Goal: Transaction & Acquisition: Register for event/course

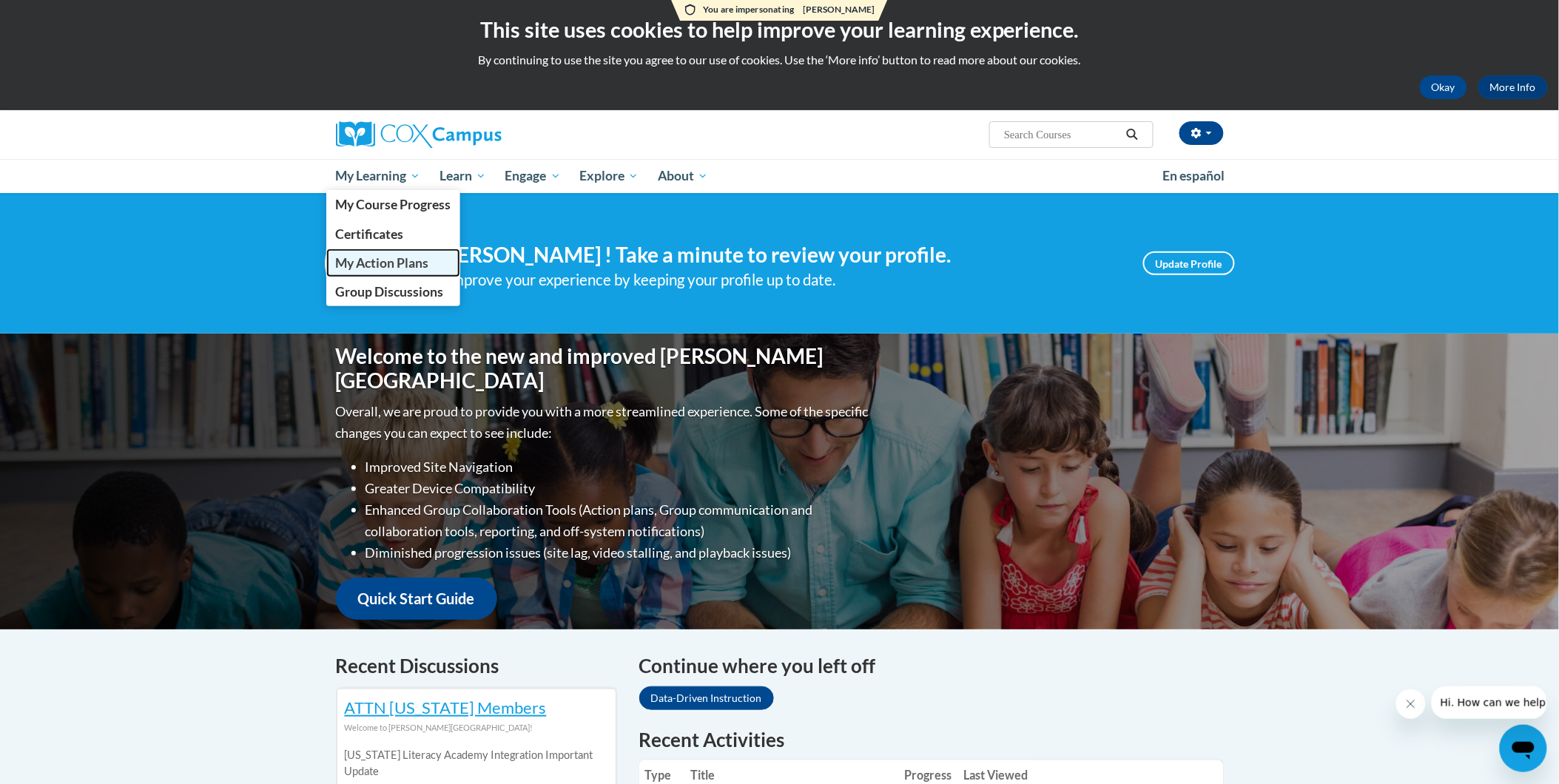
click at [381, 257] on span "My Action Plans" at bounding box center [382, 263] width 93 height 15
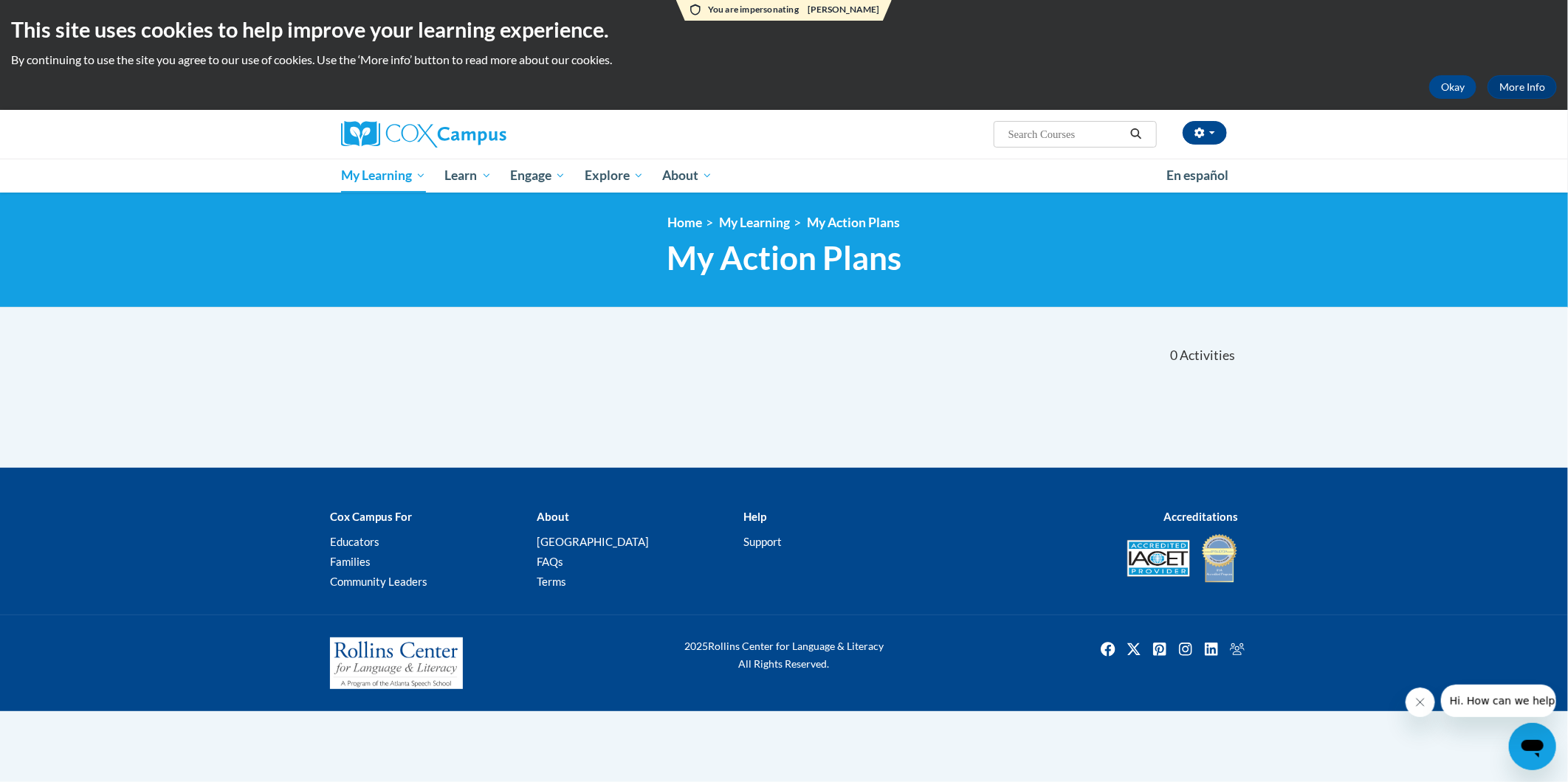
click at [1048, 136] on input "Search..." at bounding box center [1065, 134] width 118 height 18
type input "oral language"
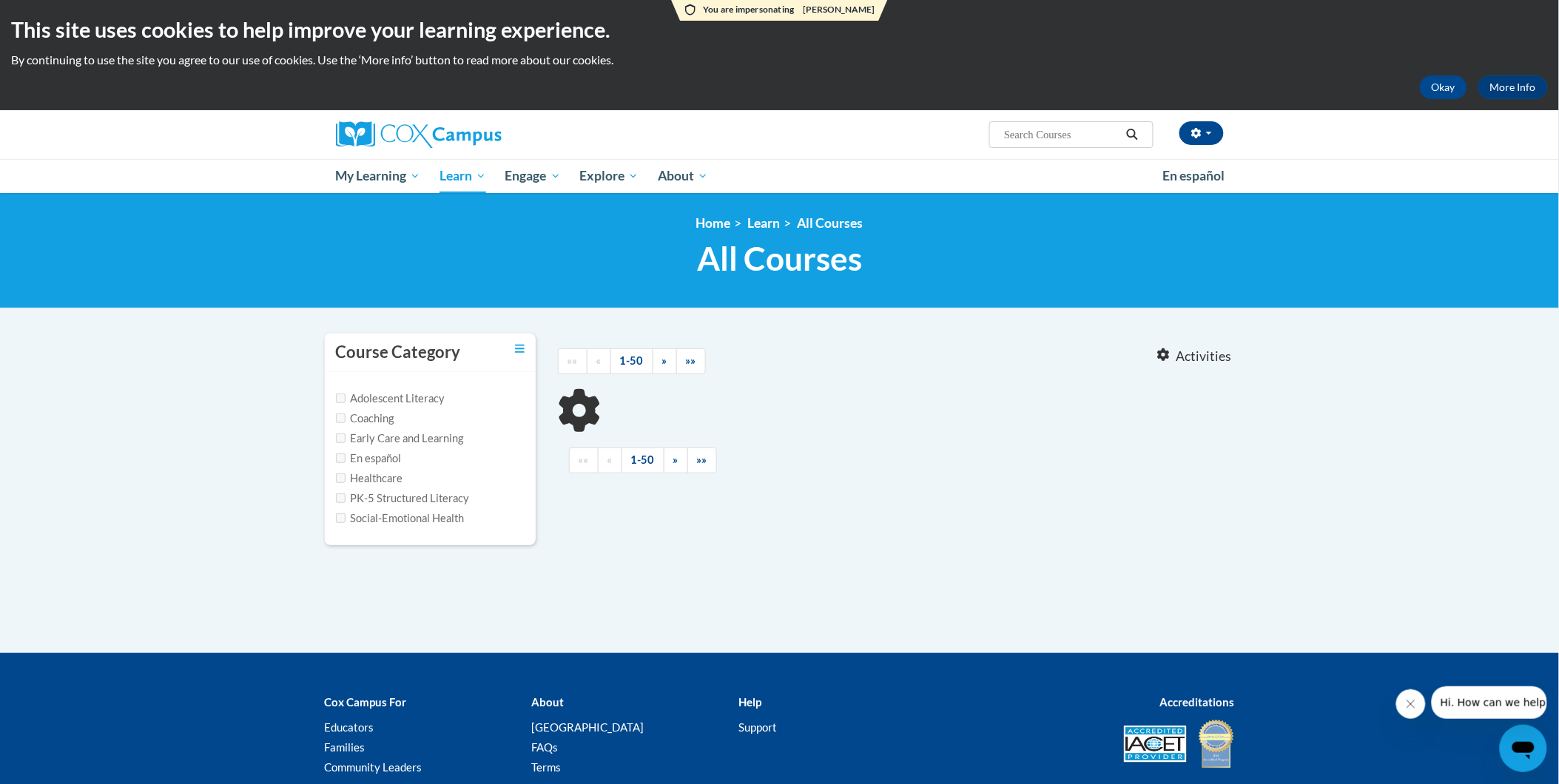
type input "oral language"
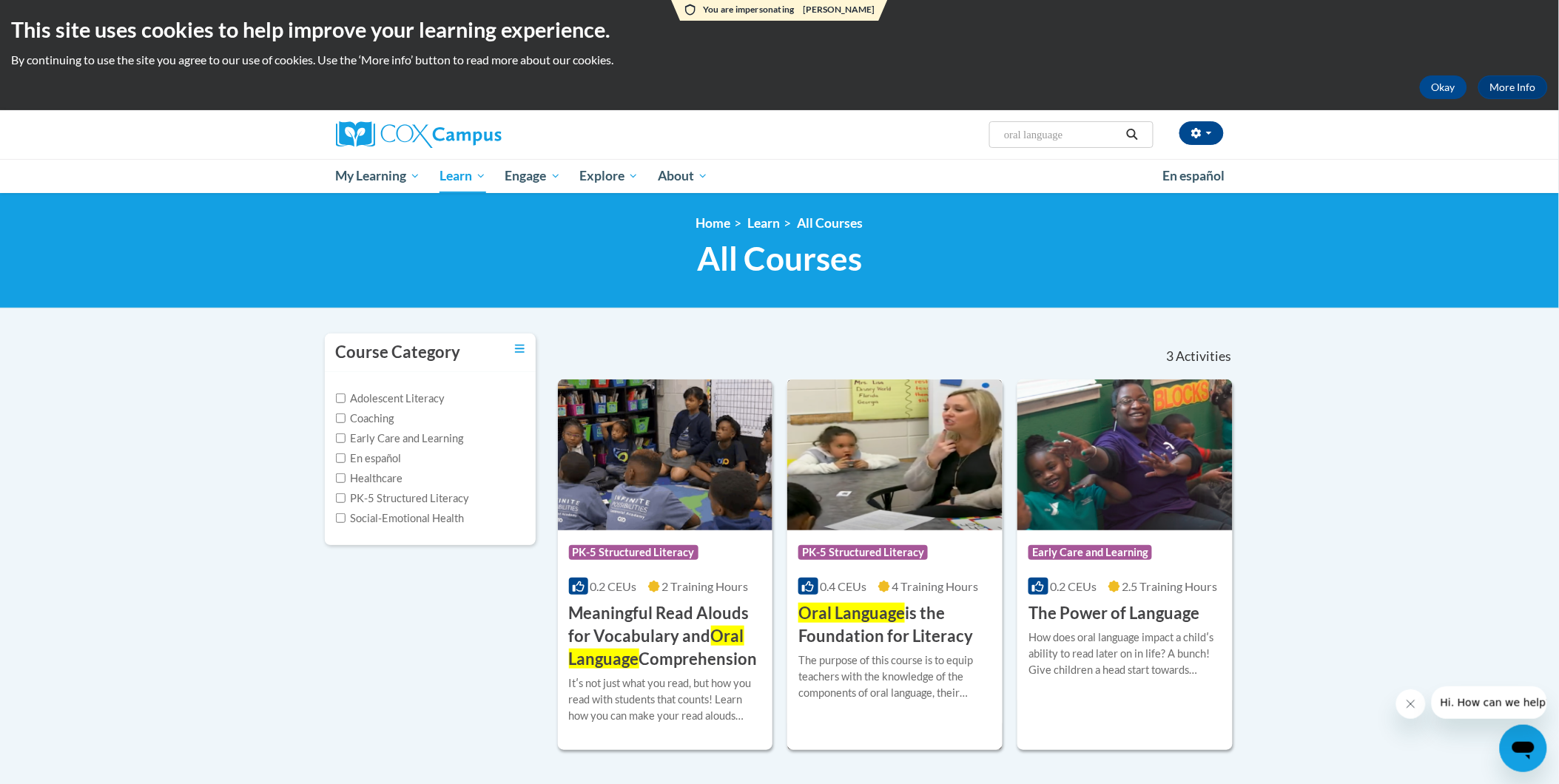
click at [867, 656] on div "The purpose of this course is to equip teachers with the knowledge of the compo…" at bounding box center [895, 677] width 193 height 49
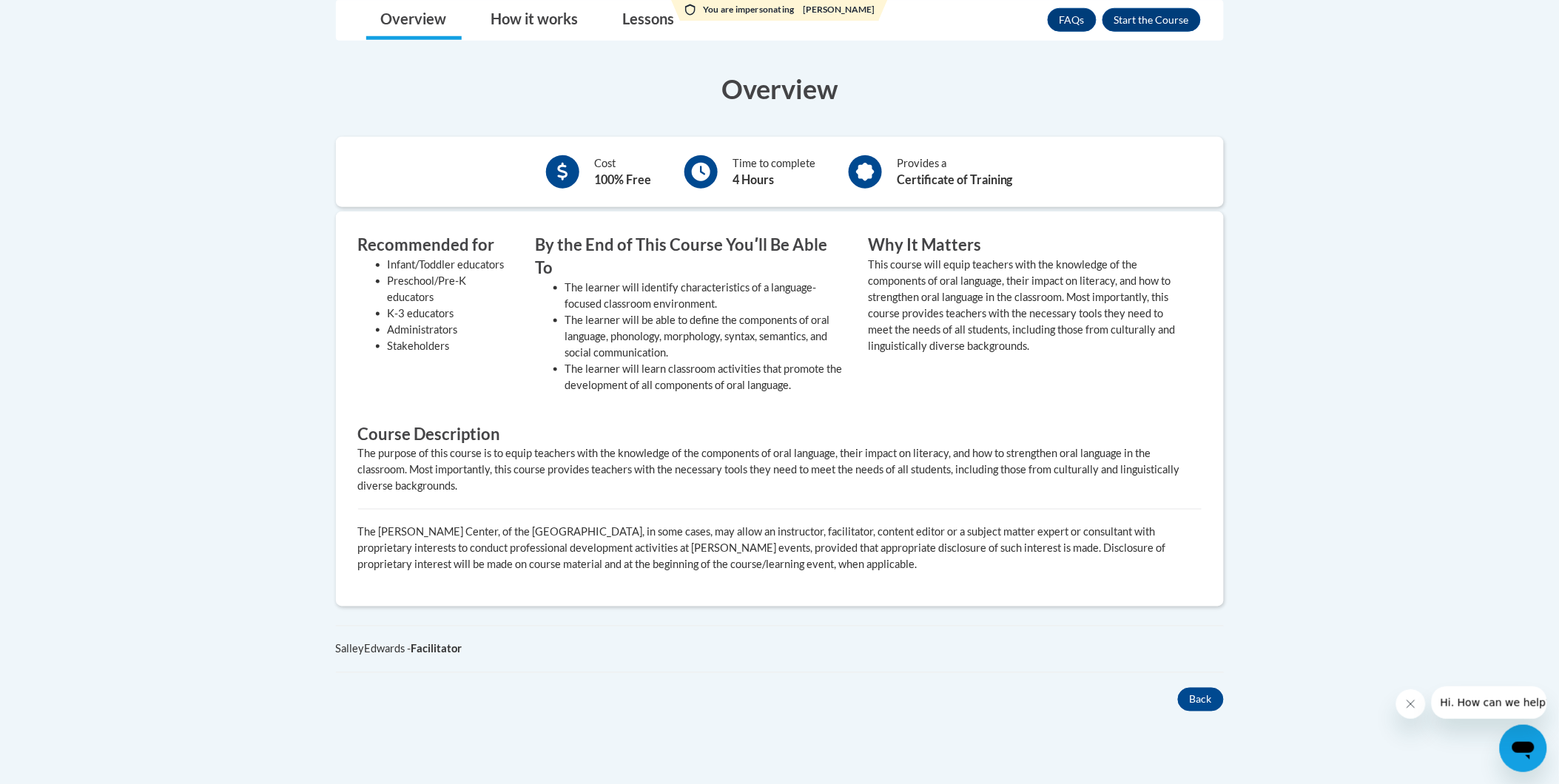
scroll to position [302, 0]
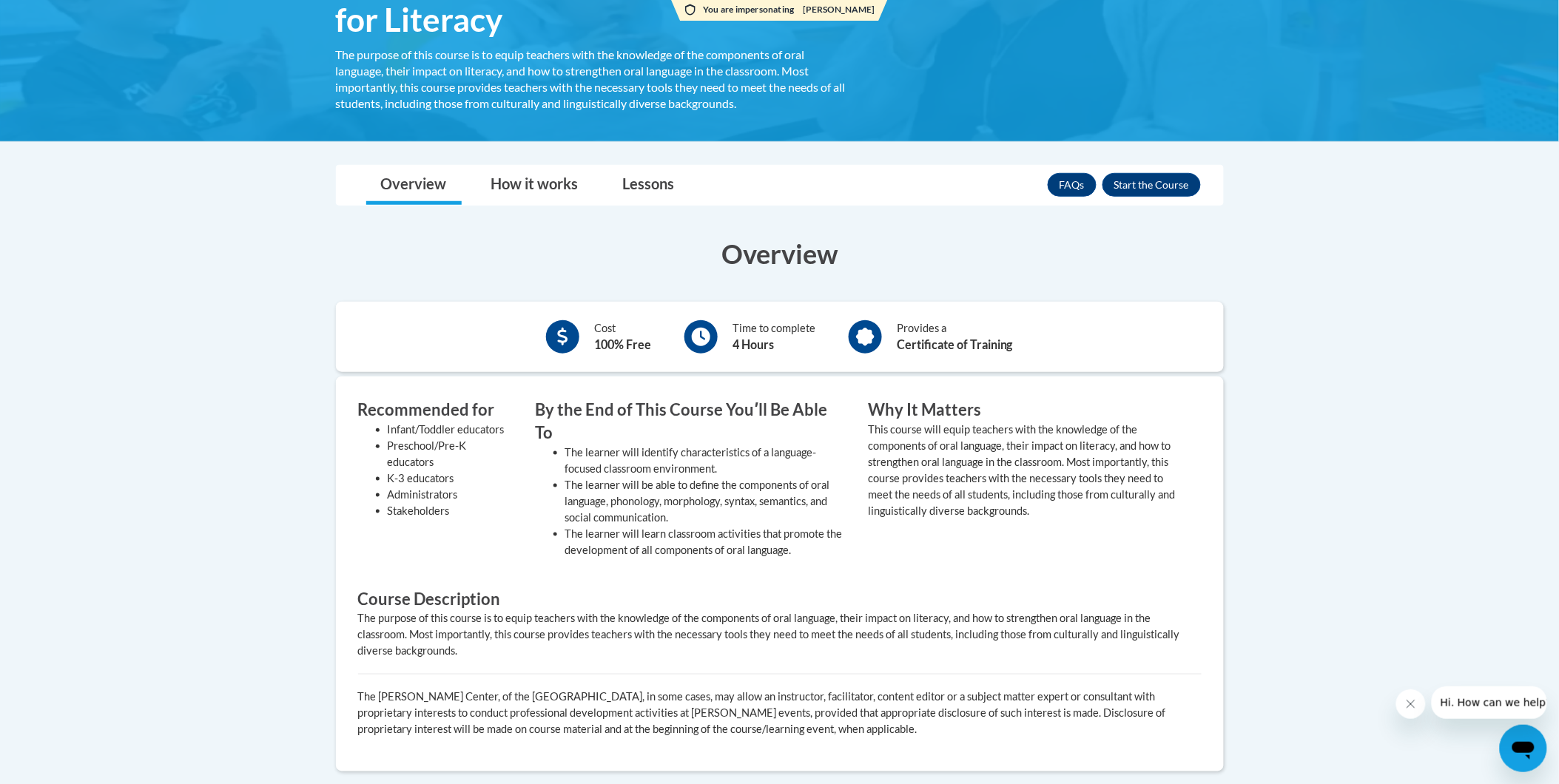
click at [1144, 196] on div "FAQs Enroll" at bounding box center [1124, 185] width 153 height 38
click at [1141, 189] on button "Enroll" at bounding box center [1151, 184] width 99 height 24
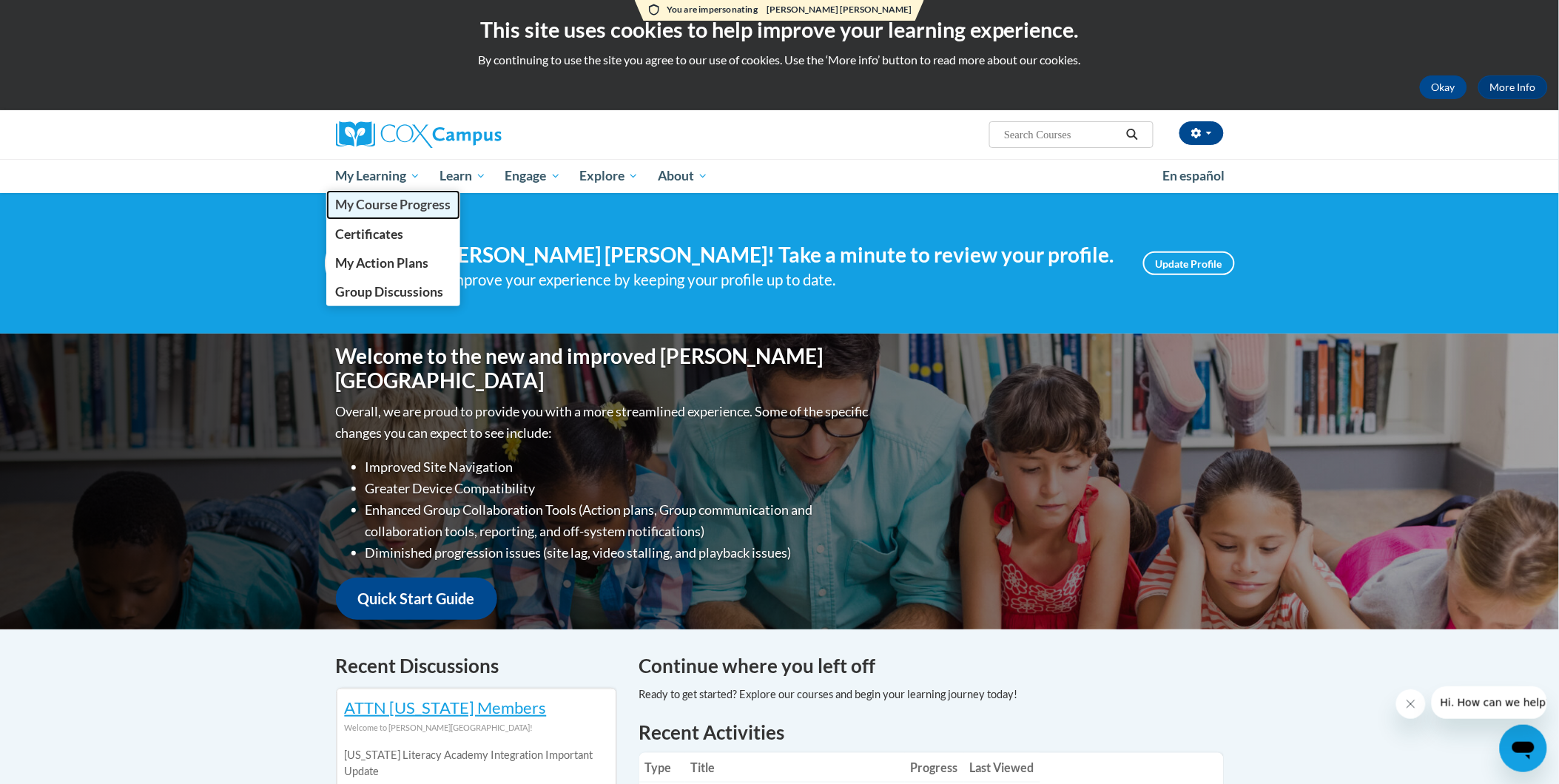
click at [392, 209] on span "My Course Progress" at bounding box center [392, 204] width 115 height 15
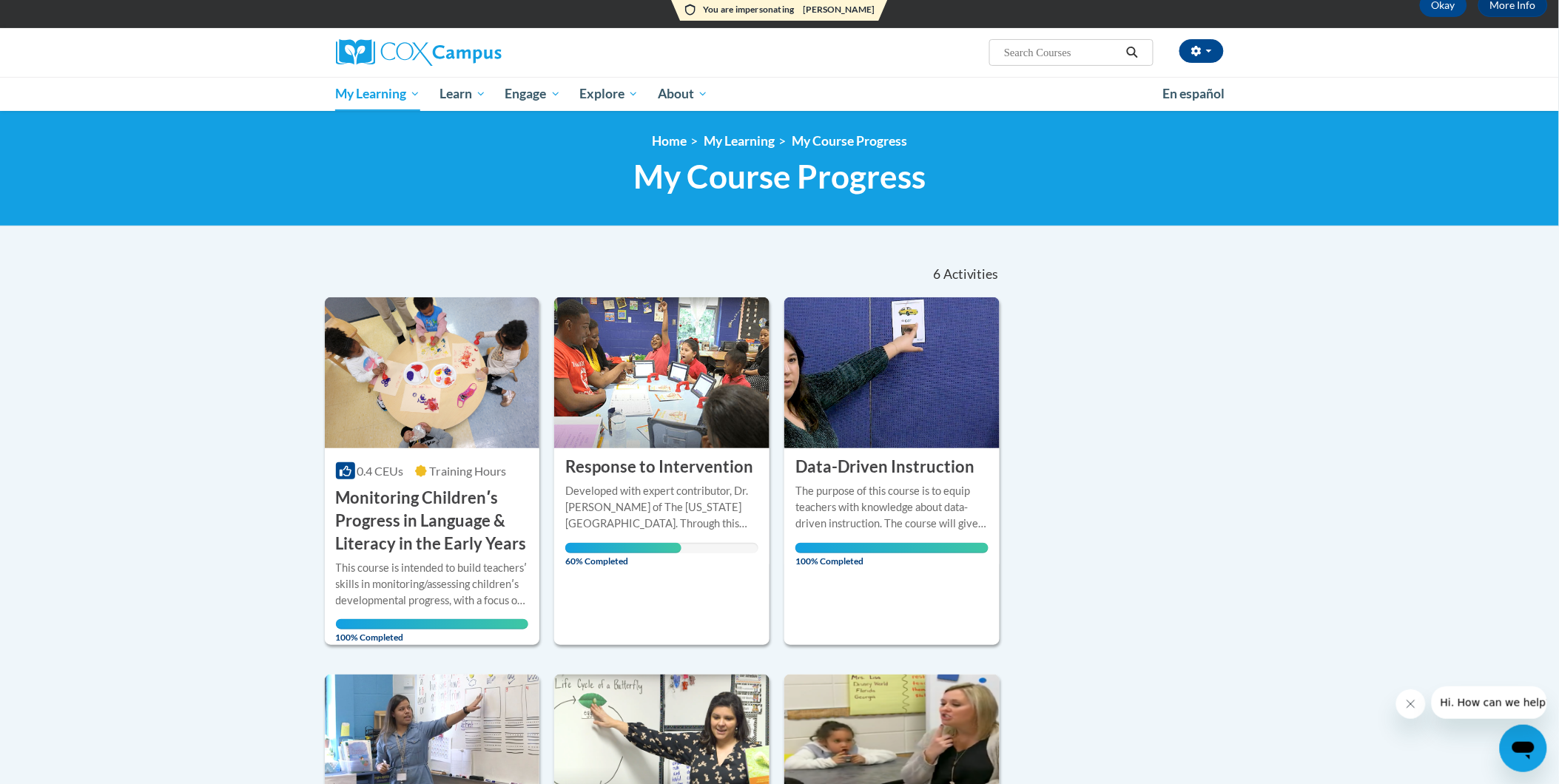
scroll to position [164, 0]
